Goal: Navigation & Orientation: Find specific page/section

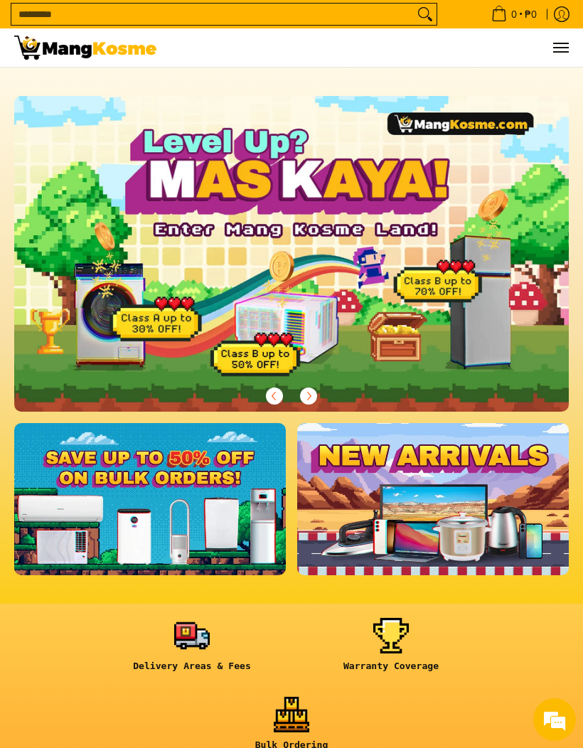
click at [557, 48] on span "Menu" at bounding box center [560, 48] width 17 height 0
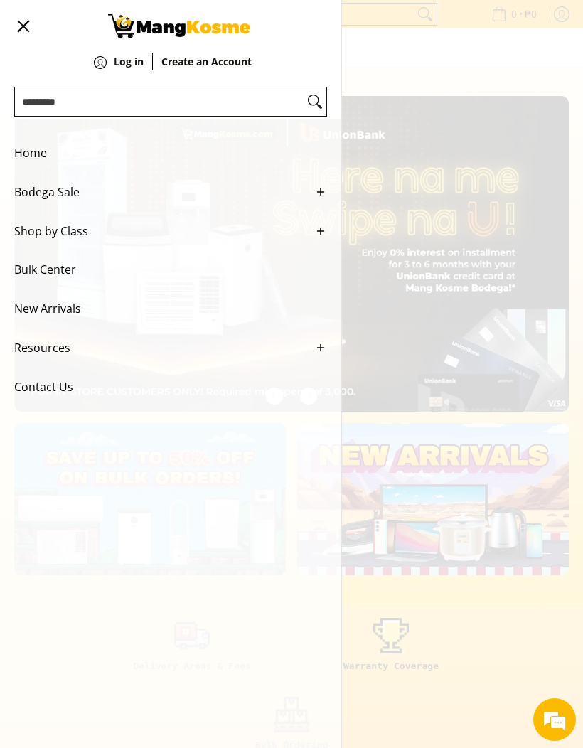
scroll to position [0, 555]
click at [36, 279] on span "Bulk Center" at bounding box center [160, 269] width 292 height 39
click at [40, 242] on span "Shop by Class" at bounding box center [160, 231] width 292 height 39
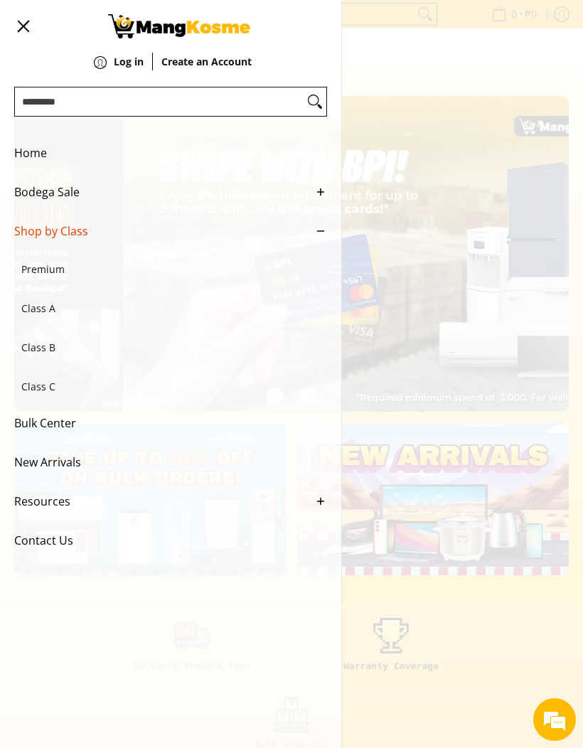
scroll to position [0, 1109]
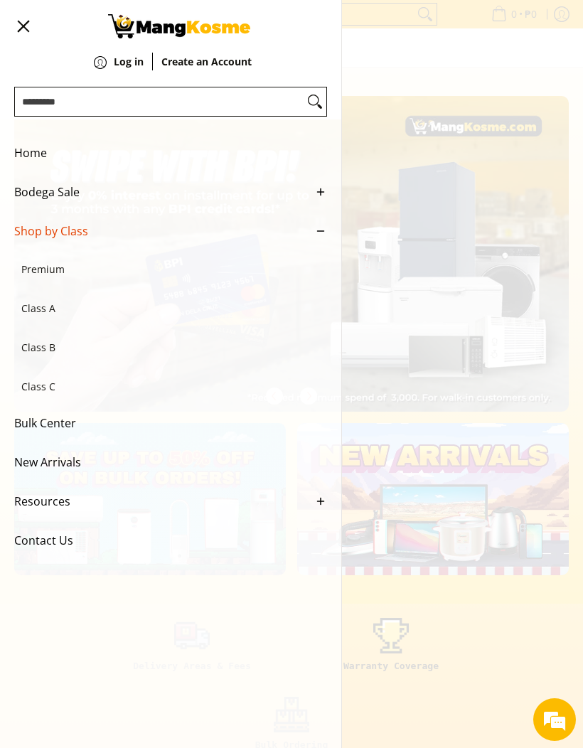
click at [37, 315] on span "Class A" at bounding box center [163, 308] width 284 height 39
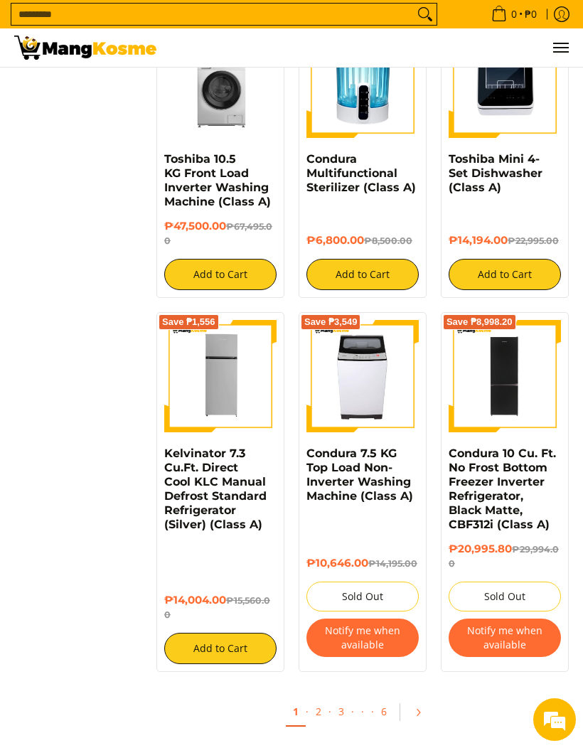
scroll to position [2114, 0]
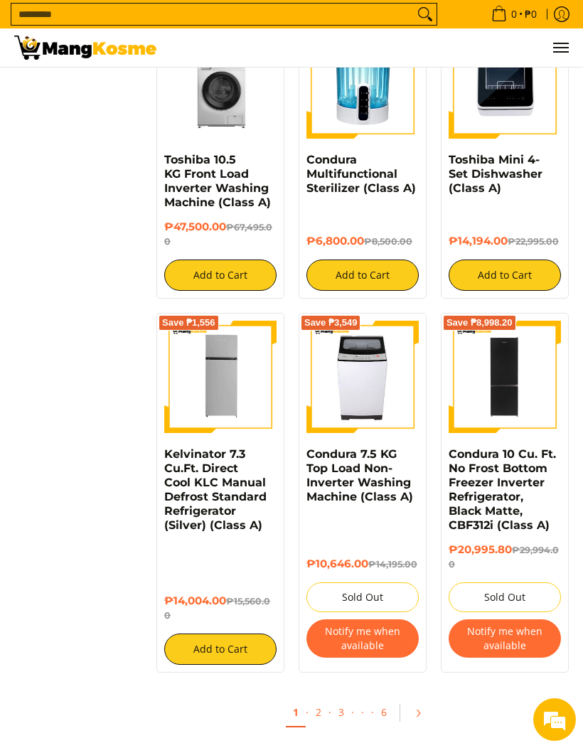
click at [422, 714] on link "Pagination" at bounding box center [423, 713] width 34 height 24
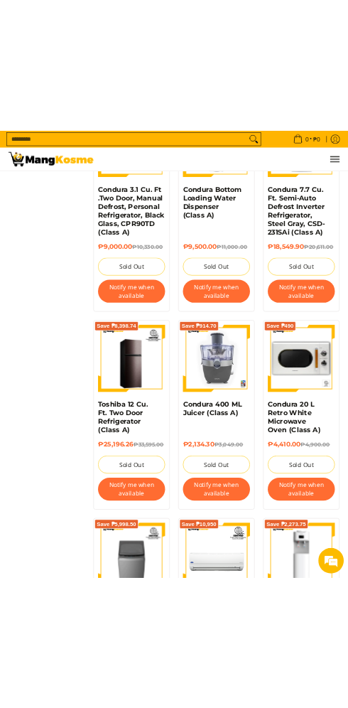
scroll to position [4891, 0]
